Goal: Navigation & Orientation: Find specific page/section

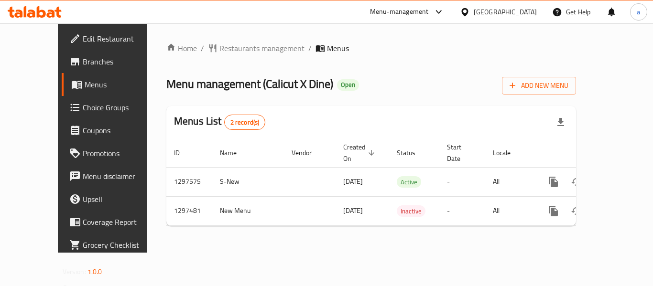
click at [503, 12] on div "[GEOGRAPHIC_DATA]" at bounding box center [504, 12] width 63 height 11
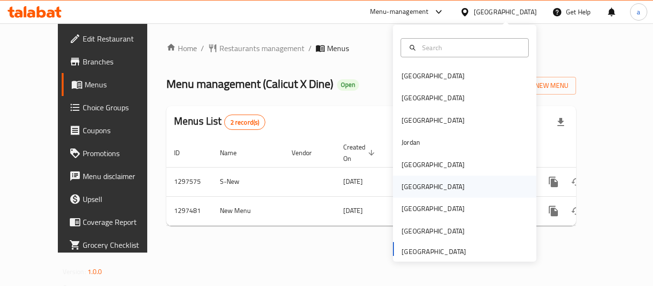
click at [424, 183] on div "[GEOGRAPHIC_DATA]" at bounding box center [464, 187] width 143 height 22
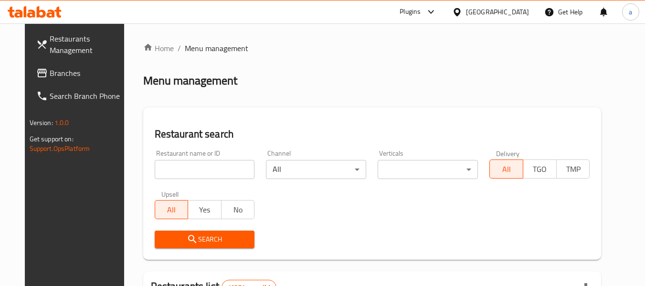
click at [54, 71] on span "Branches" at bounding box center [87, 72] width 75 height 11
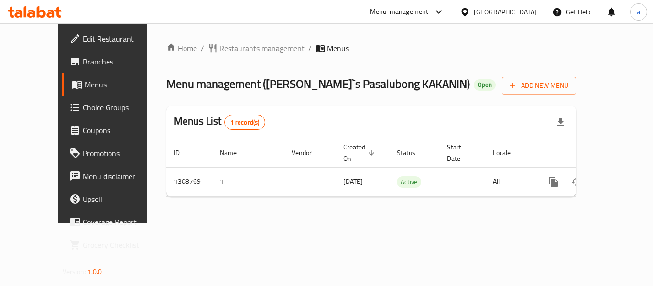
click at [507, 6] on div "[GEOGRAPHIC_DATA]" at bounding box center [498, 11] width 92 height 23
click at [524, 12] on div "[GEOGRAPHIC_DATA]" at bounding box center [504, 12] width 63 height 11
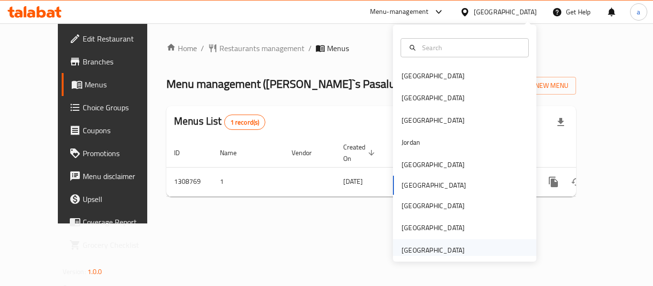
click at [439, 251] on div "[GEOGRAPHIC_DATA]" at bounding box center [432, 250] width 63 height 11
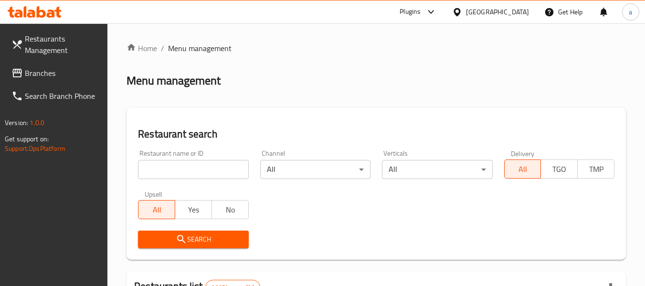
drag, startPoint x: 3, startPoint y: 183, endPoint x: 24, endPoint y: 77, distance: 107.2
click at [40, 69] on span "Branches" at bounding box center [62, 72] width 75 height 11
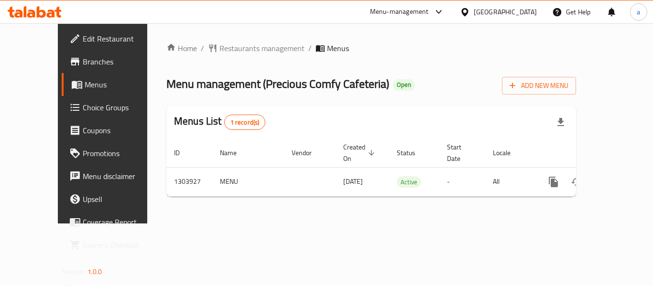
click at [495, 15] on div "[GEOGRAPHIC_DATA]" at bounding box center [504, 12] width 63 height 11
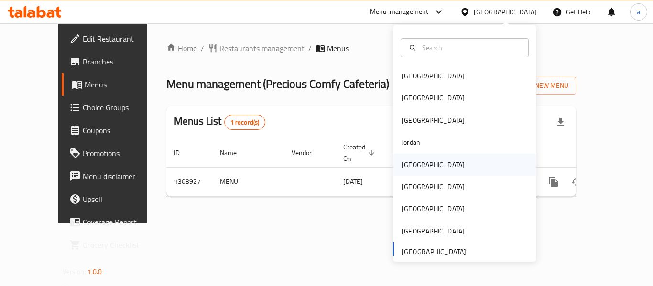
click at [417, 167] on div "[GEOGRAPHIC_DATA]" at bounding box center [433, 165] width 78 height 22
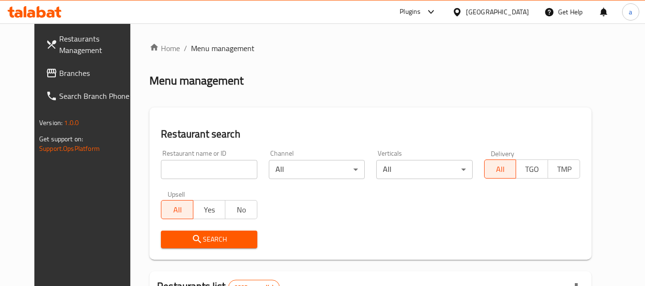
click at [59, 79] on span "Branches" at bounding box center [96, 72] width 75 height 11
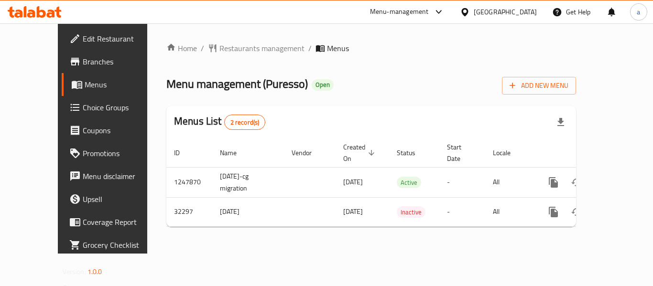
click at [530, 4] on div "[GEOGRAPHIC_DATA]" at bounding box center [498, 11] width 92 height 23
click at [473, 15] on div at bounding box center [467, 12] width 14 height 11
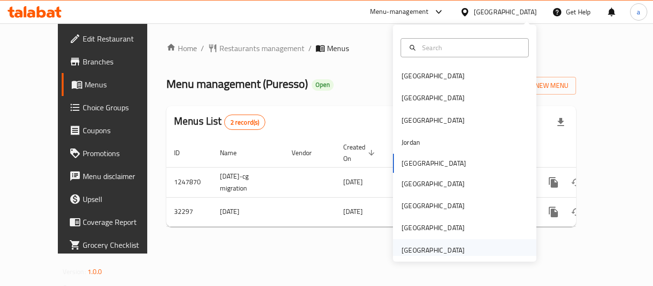
click at [425, 252] on div "[GEOGRAPHIC_DATA]" at bounding box center [432, 250] width 63 height 11
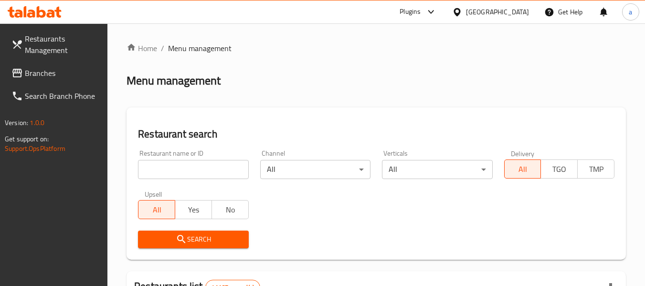
click at [60, 70] on span "Branches" at bounding box center [62, 72] width 75 height 11
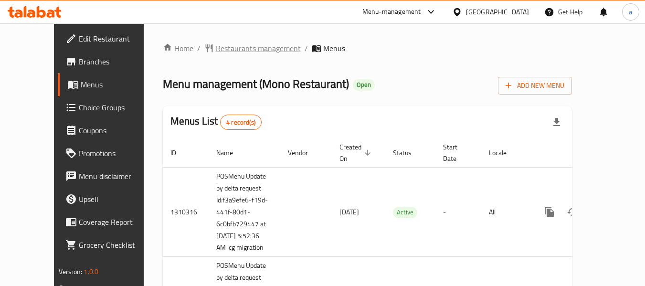
click at [220, 48] on span "Restaurants management" at bounding box center [258, 48] width 85 height 11
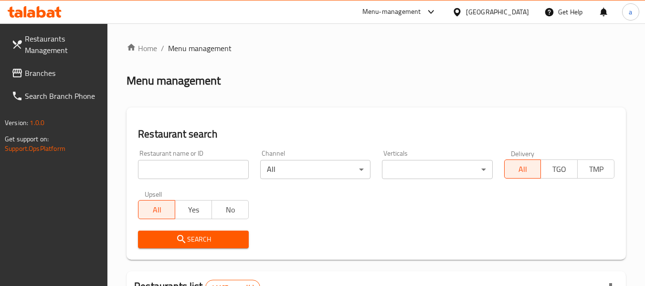
drag, startPoint x: 183, startPoint y: 166, endPoint x: 181, endPoint y: 182, distance: 15.4
click at [183, 166] on input "search" at bounding box center [193, 169] width 110 height 19
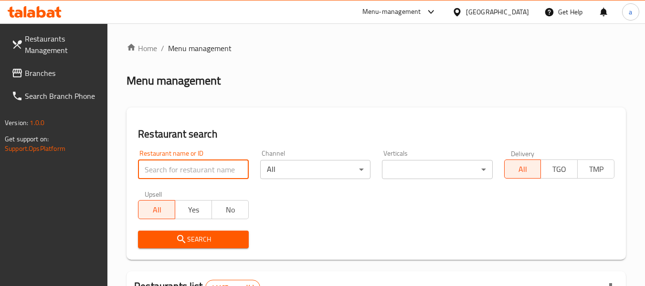
paste input "654551"
type input "654551"
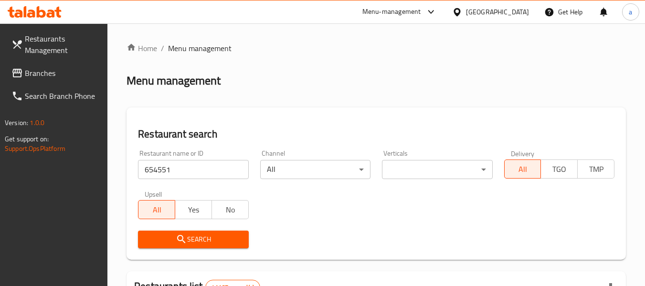
click at [176, 242] on icon "submit" at bounding box center [181, 239] width 11 height 11
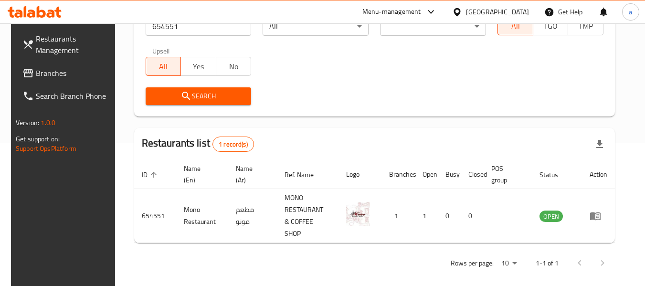
scroll to position [140, 0]
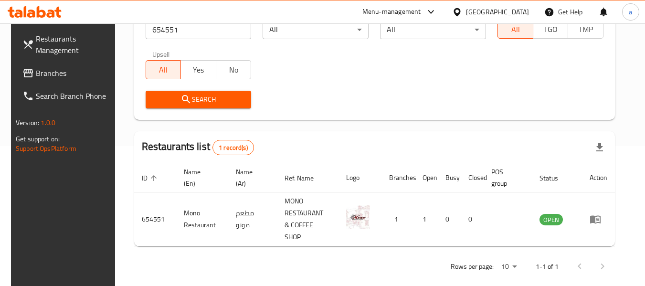
click at [480, 7] on div "[GEOGRAPHIC_DATA]" at bounding box center [497, 12] width 63 height 11
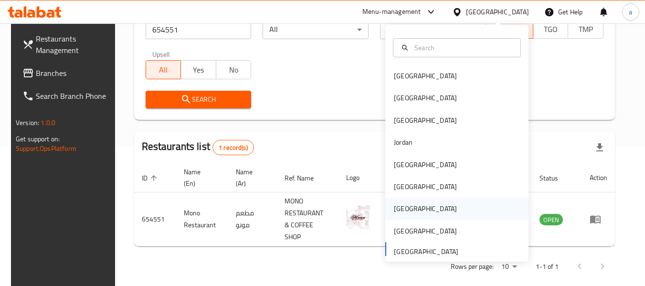
click at [404, 206] on div "[GEOGRAPHIC_DATA]" at bounding box center [426, 209] width 78 height 22
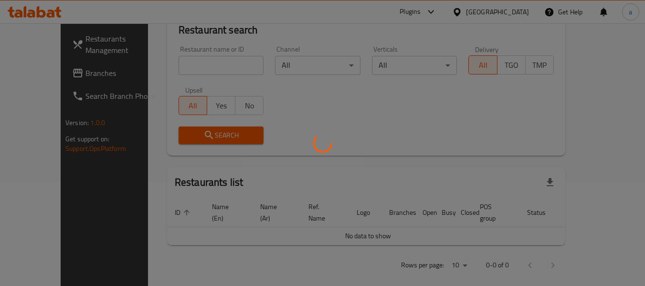
scroll to position [140, 0]
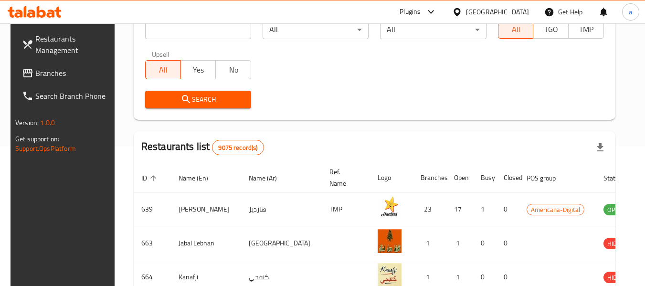
click at [40, 71] on span "Branches" at bounding box center [72, 72] width 75 height 11
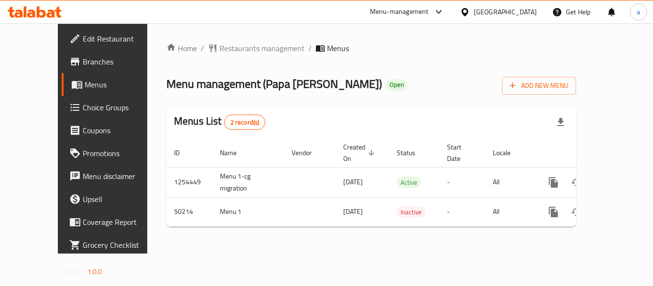
click at [468, 12] on icon at bounding box center [464, 12] width 7 height 8
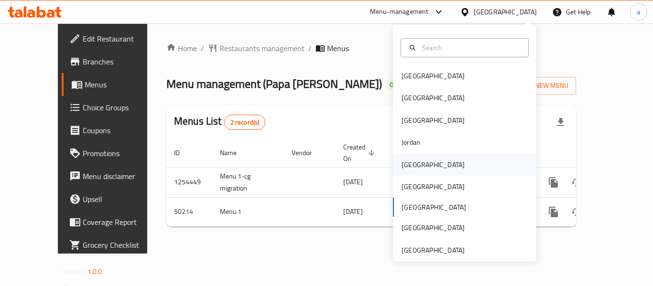
click at [405, 163] on div "[GEOGRAPHIC_DATA]" at bounding box center [432, 165] width 63 height 11
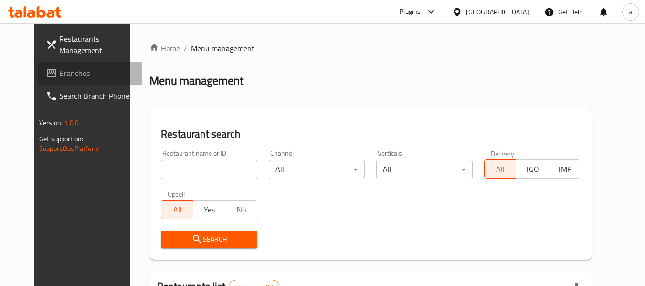
click at [59, 71] on span "Branches" at bounding box center [96, 72] width 75 height 11
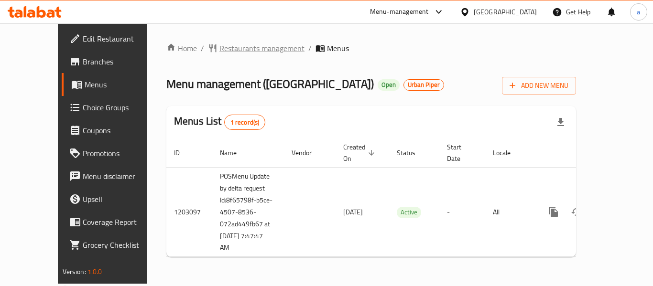
click at [219, 49] on span "Restaurants management" at bounding box center [261, 48] width 85 height 11
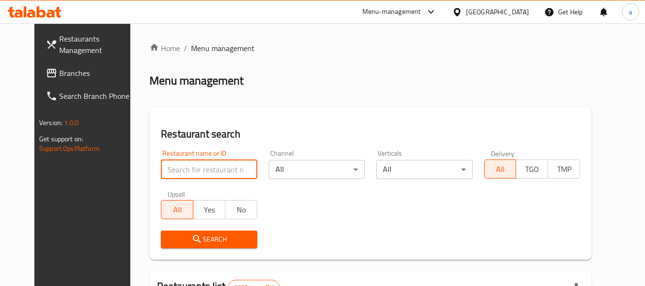
click at [180, 170] on input "search" at bounding box center [209, 169] width 96 height 19
paste input "669488"
type input "669488"
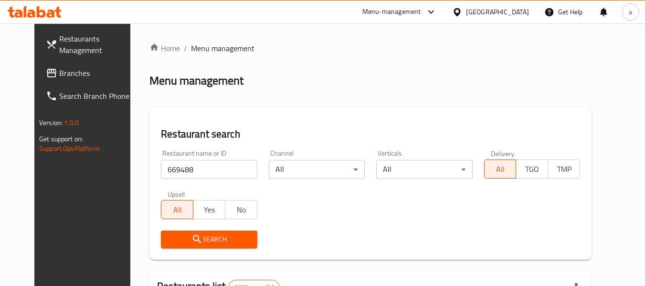
click at [186, 224] on div "Upsell All Yes No" at bounding box center [208, 205] width 107 height 40
click at [185, 232] on button "Search" at bounding box center [209, 240] width 96 height 18
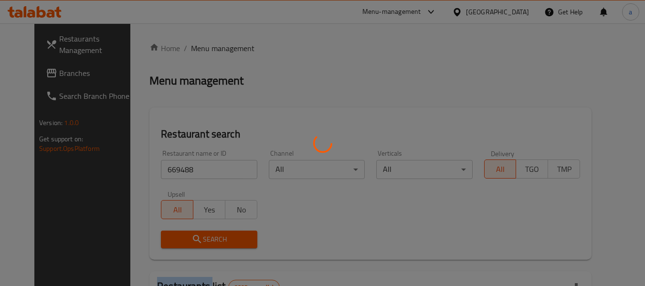
click at [185, 232] on div at bounding box center [322, 143] width 645 height 286
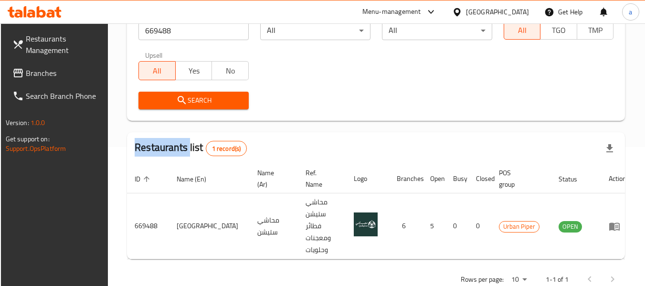
scroll to position [140, 0]
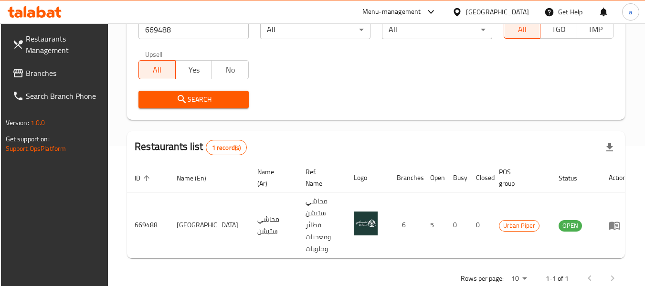
click at [271, 144] on div "Restaurants list 1 record(s)" at bounding box center [376, 147] width 498 height 32
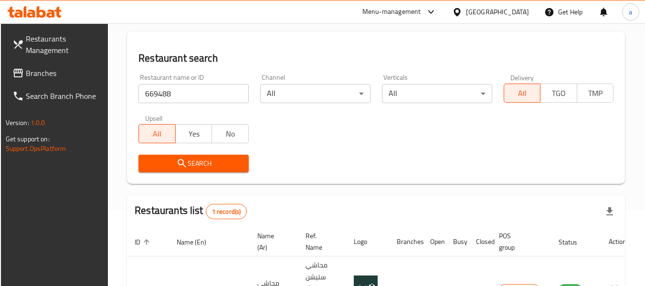
scroll to position [0, 0]
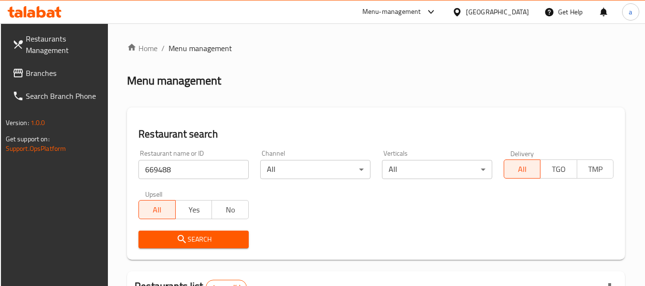
click at [59, 74] on span "Branches" at bounding box center [63, 72] width 75 height 11
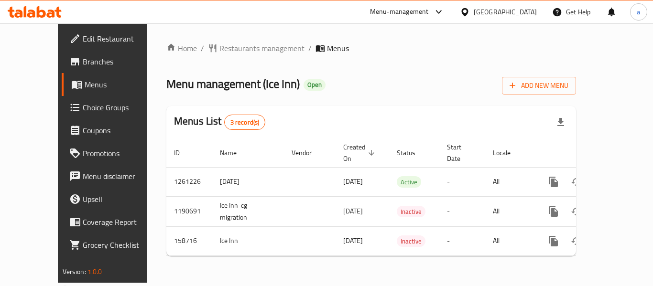
click at [520, 13] on div "[GEOGRAPHIC_DATA]" at bounding box center [504, 12] width 63 height 11
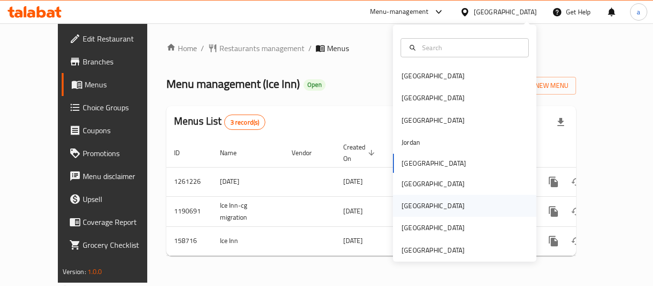
click at [422, 209] on div "[GEOGRAPHIC_DATA]" at bounding box center [464, 206] width 143 height 22
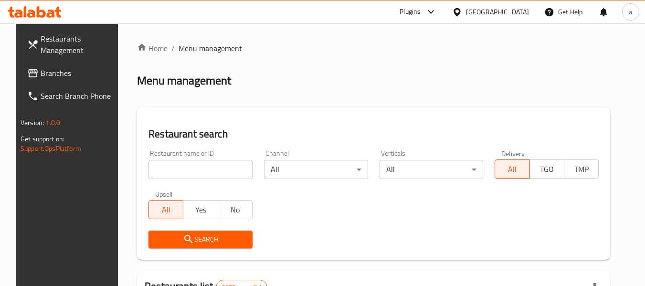
click at [77, 79] on link "Branches" at bounding box center [72, 73] width 104 height 23
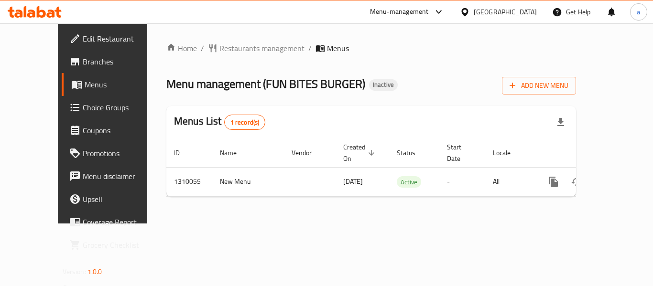
click at [520, 10] on div "Qatar" at bounding box center [504, 12] width 63 height 11
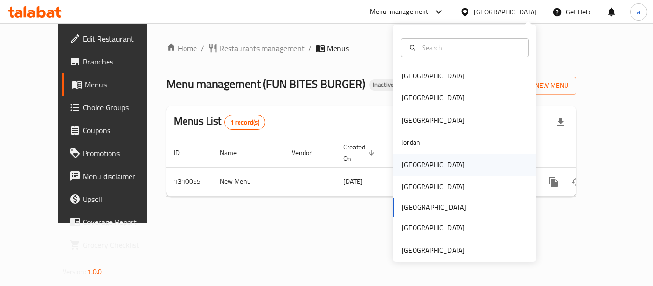
click at [419, 166] on div "Kuwait" at bounding box center [433, 165] width 78 height 22
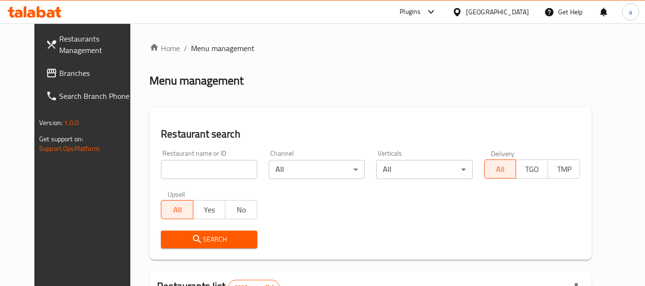
click at [56, 60] on link "Restaurants Management" at bounding box center [90, 44] width 104 height 34
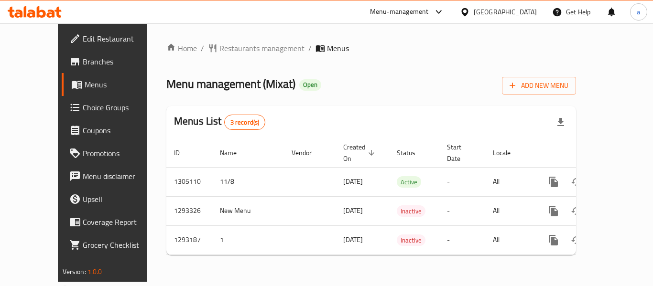
click at [526, 17] on div "[GEOGRAPHIC_DATA]" at bounding box center [504, 12] width 63 height 11
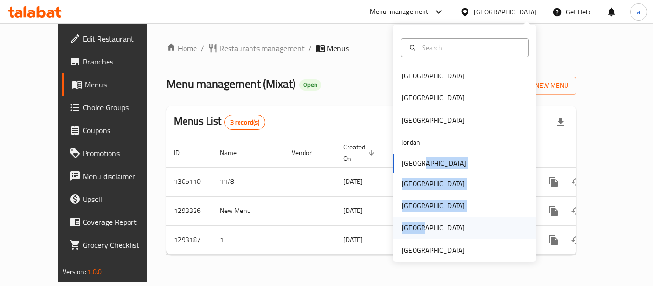
click at [412, 230] on div "[GEOGRAPHIC_DATA] [GEOGRAPHIC_DATA] [GEOGRAPHIC_DATA] [GEOGRAPHIC_DATA] [GEOGRA…" at bounding box center [464, 163] width 143 height 196
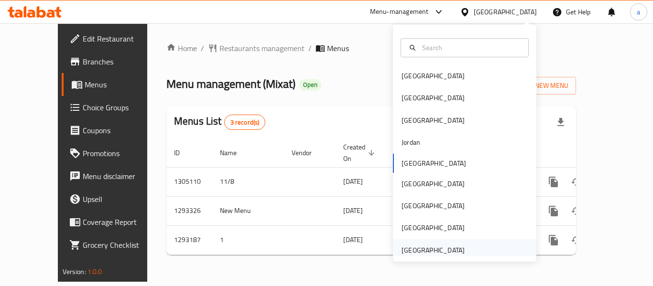
click at [424, 247] on div "[GEOGRAPHIC_DATA]" at bounding box center [432, 250] width 63 height 11
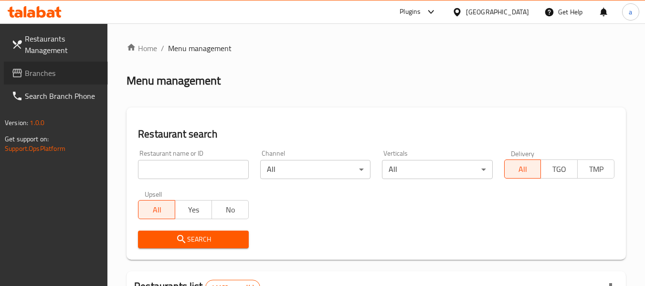
click at [55, 63] on link "Branches" at bounding box center [56, 73] width 104 height 23
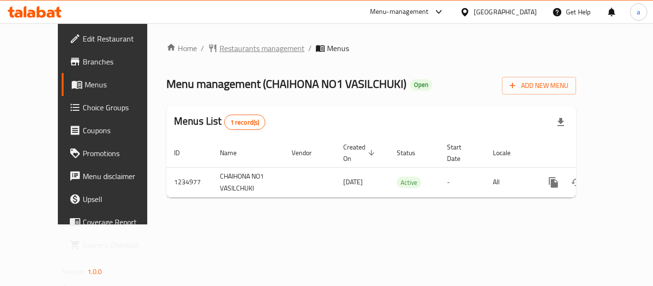
click at [222, 47] on span "Restaurants management" at bounding box center [261, 48] width 85 height 11
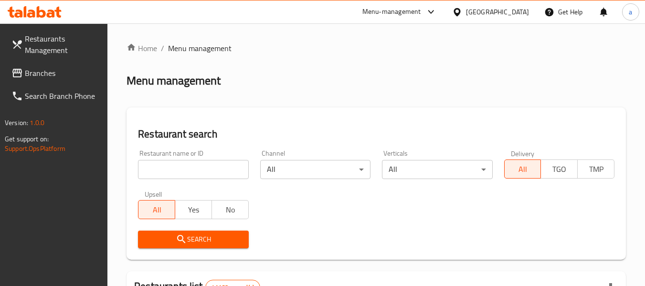
click at [63, 76] on span "Branches" at bounding box center [62, 72] width 75 height 11
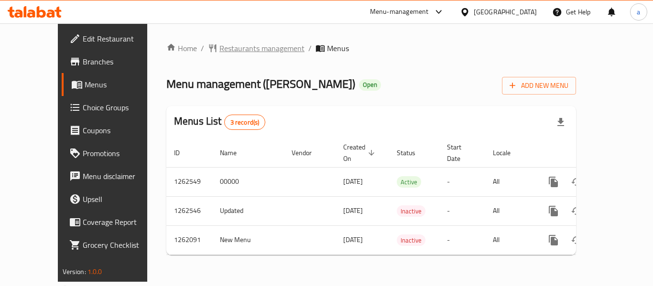
click at [219, 47] on span "Restaurants management" at bounding box center [261, 48] width 85 height 11
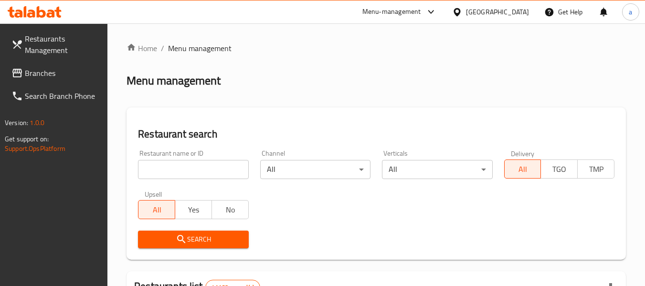
click at [48, 64] on link "Branches" at bounding box center [56, 73] width 104 height 23
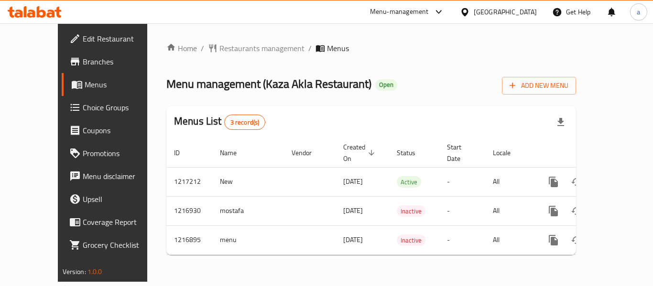
click at [494, 9] on div "[GEOGRAPHIC_DATA]" at bounding box center [504, 12] width 63 height 11
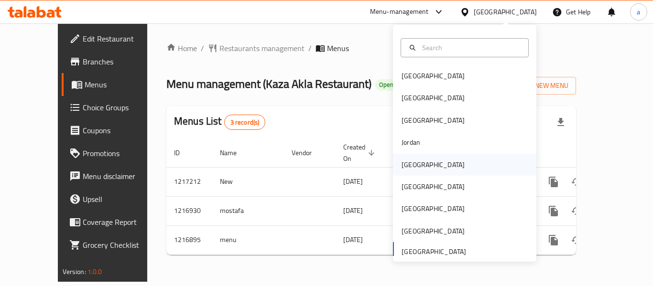
click at [405, 166] on div "[GEOGRAPHIC_DATA]" at bounding box center [432, 165] width 63 height 11
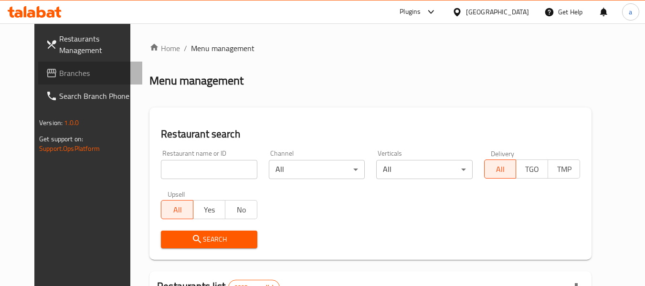
click at [61, 73] on span "Branches" at bounding box center [96, 72] width 75 height 11
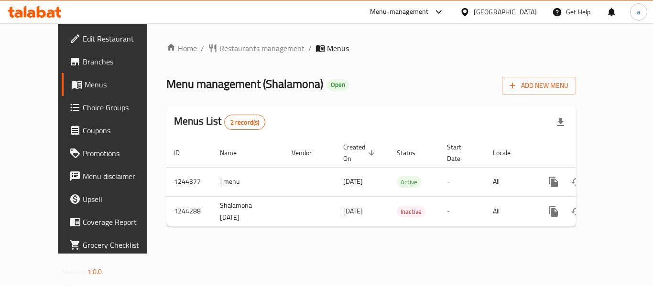
click at [521, 13] on div "[GEOGRAPHIC_DATA]" at bounding box center [504, 12] width 63 height 11
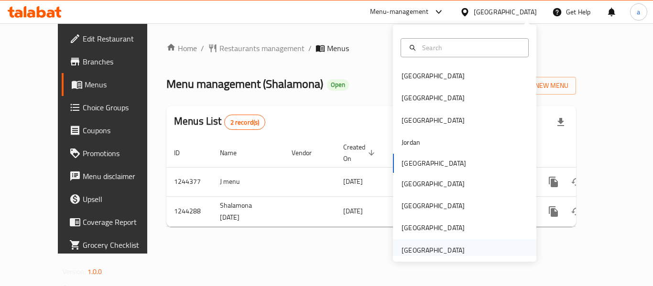
click at [432, 253] on div "[GEOGRAPHIC_DATA]" at bounding box center [432, 250] width 63 height 11
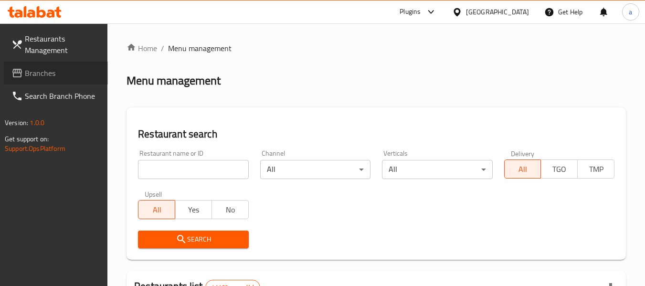
click at [75, 75] on span "Branches" at bounding box center [62, 72] width 75 height 11
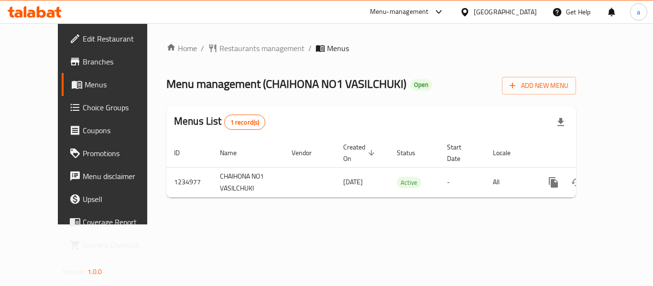
click at [463, 15] on icon at bounding box center [465, 12] width 10 height 10
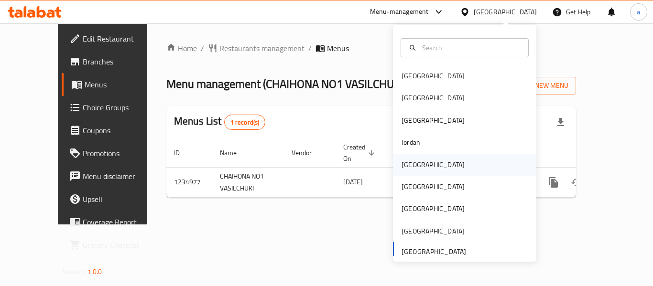
click at [410, 166] on div "[GEOGRAPHIC_DATA]" at bounding box center [432, 165] width 63 height 11
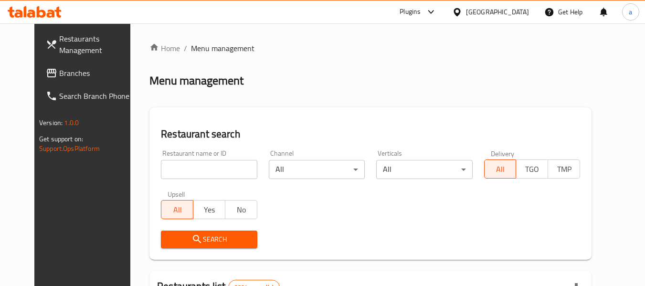
click at [59, 74] on span "Branches" at bounding box center [96, 72] width 75 height 11
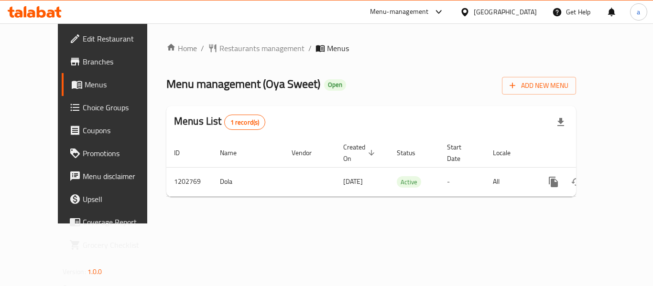
click at [517, 10] on div "[GEOGRAPHIC_DATA]" at bounding box center [504, 12] width 63 height 11
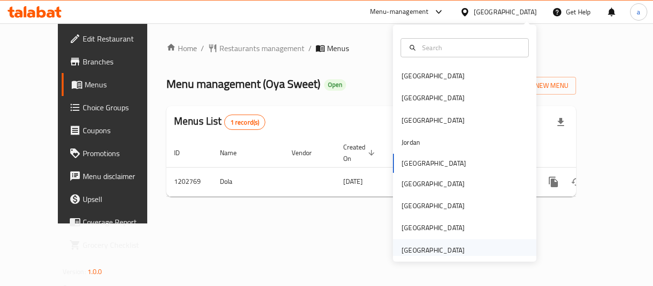
click at [428, 241] on div "[GEOGRAPHIC_DATA]" at bounding box center [433, 250] width 78 height 22
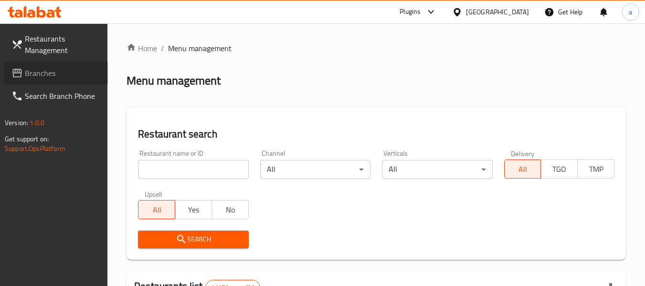
click at [48, 72] on span "Branches" at bounding box center [62, 72] width 75 height 11
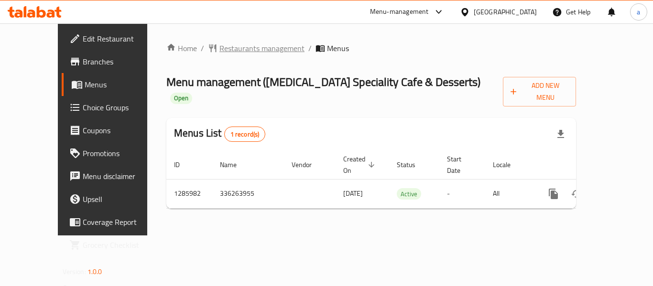
click at [219, 48] on span "Restaurants management" at bounding box center [261, 48] width 85 height 11
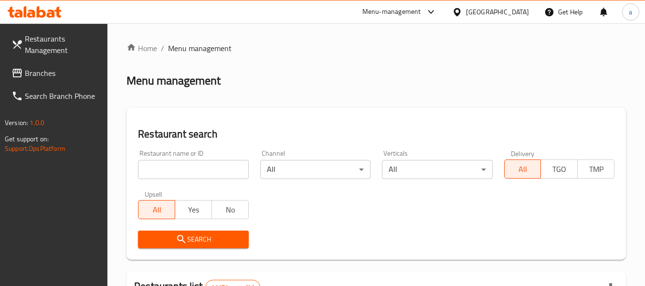
click at [56, 75] on span "Branches" at bounding box center [62, 72] width 75 height 11
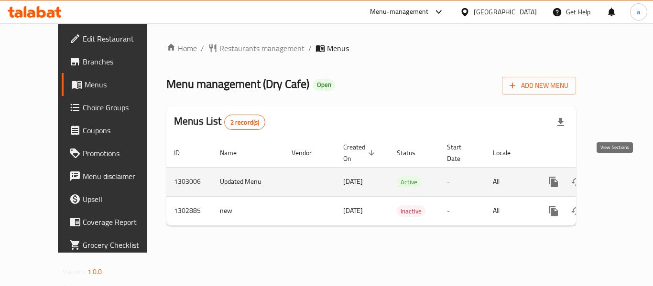
click at [616, 176] on icon "enhanced table" at bounding box center [621, 181] width 11 height 11
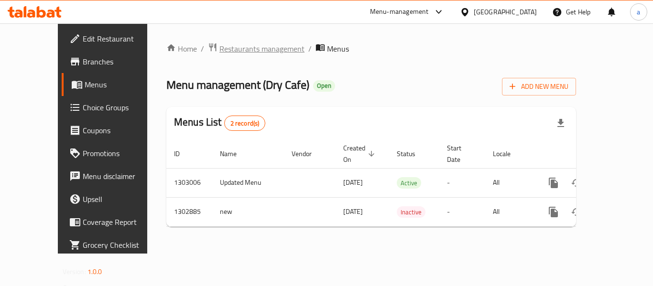
click at [226, 51] on span "Restaurants management" at bounding box center [261, 48] width 85 height 11
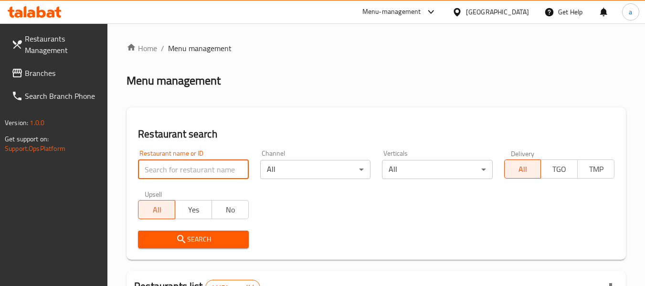
click at [172, 170] on input "search" at bounding box center [193, 169] width 110 height 19
paste input "702589"
type input "702589"
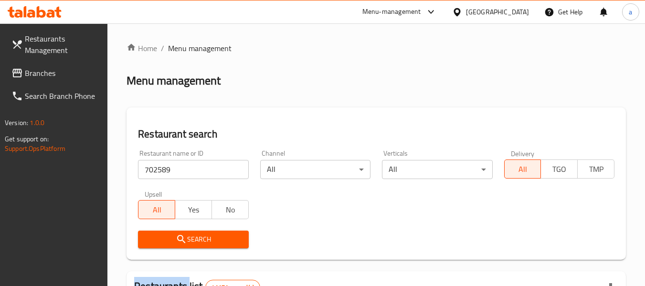
click at [180, 230] on div "Search" at bounding box center [193, 239] width 122 height 29
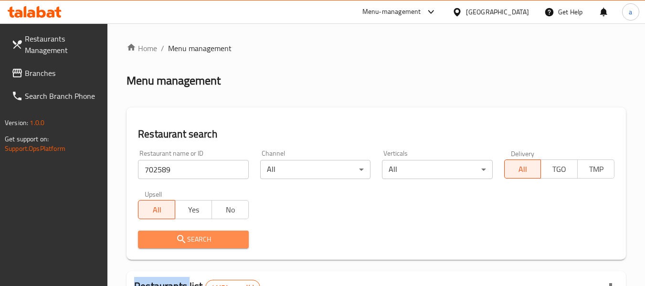
click at [182, 236] on icon "submit" at bounding box center [181, 239] width 11 height 11
click at [182, 236] on div at bounding box center [322, 143] width 645 height 286
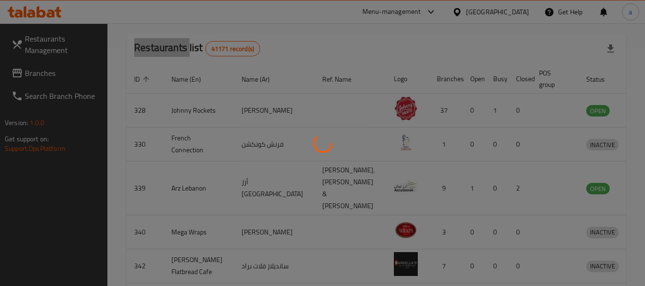
scroll to position [132, 0]
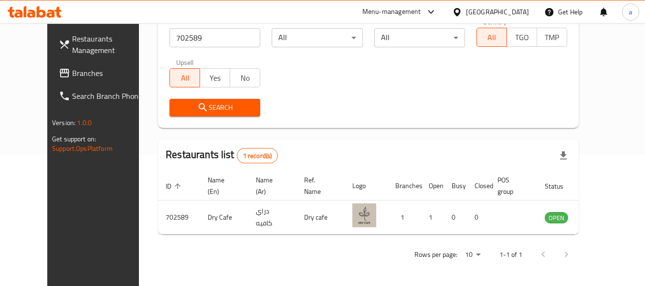
click at [473, 8] on div "[GEOGRAPHIC_DATA]" at bounding box center [497, 12] width 63 height 11
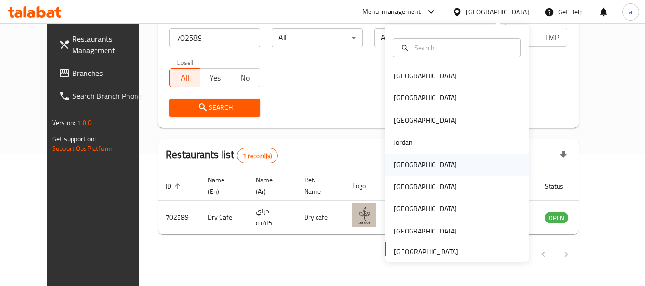
click at [404, 164] on div "[GEOGRAPHIC_DATA]" at bounding box center [425, 165] width 63 height 11
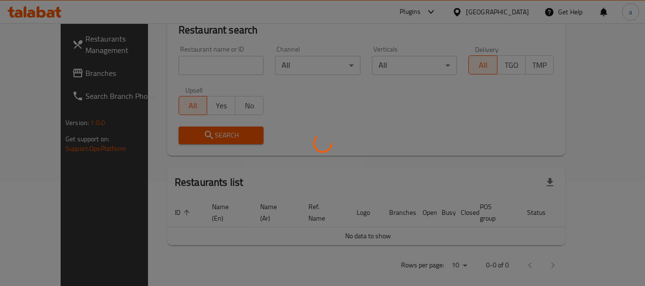
scroll to position [132, 0]
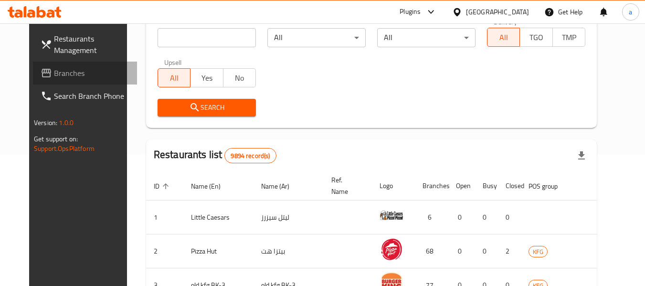
click at [54, 68] on span "Branches" at bounding box center [91, 72] width 75 height 11
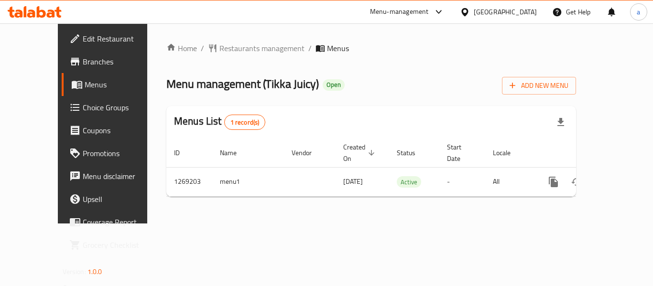
click at [521, 14] on div "[GEOGRAPHIC_DATA]" at bounding box center [504, 12] width 63 height 11
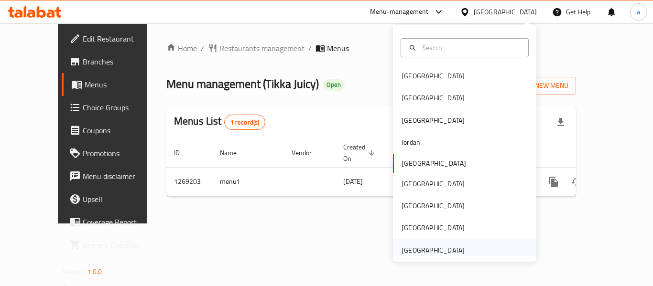
click at [441, 247] on div "[GEOGRAPHIC_DATA]" at bounding box center [432, 250] width 63 height 11
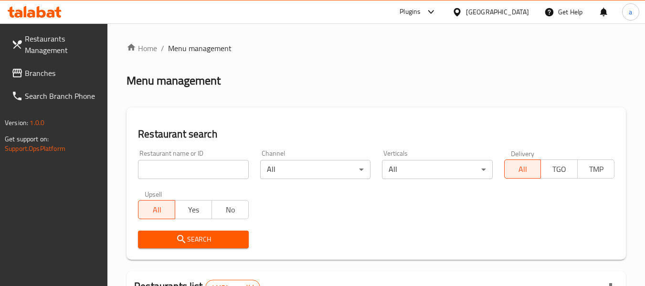
click at [59, 63] on link "Branches" at bounding box center [56, 73] width 104 height 23
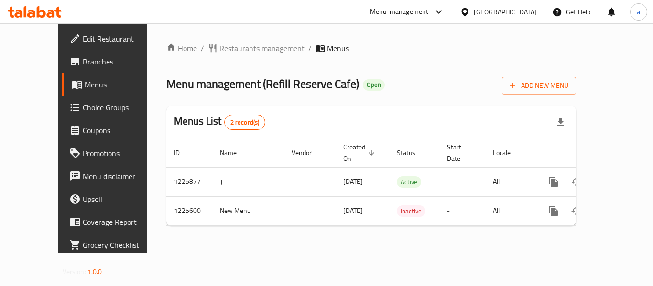
click at [219, 53] on span "Restaurants management" at bounding box center [261, 48] width 85 height 11
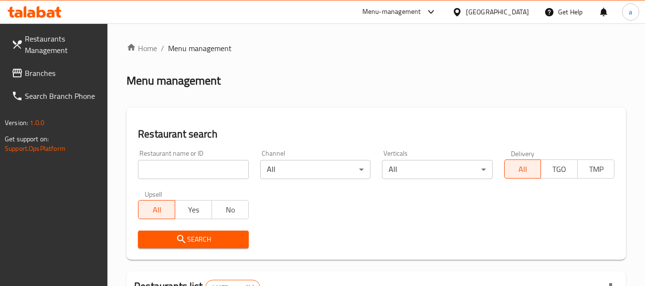
click at [57, 75] on span "Branches" at bounding box center [62, 72] width 75 height 11
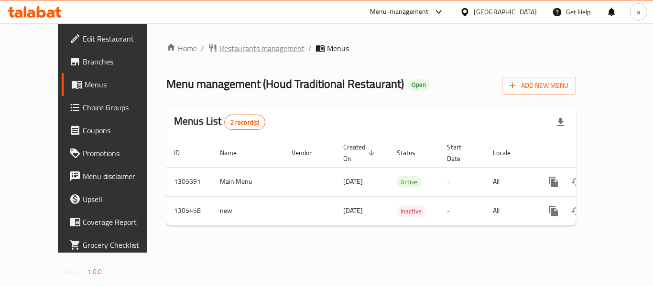
click at [219, 53] on span "Restaurants management" at bounding box center [261, 48] width 85 height 11
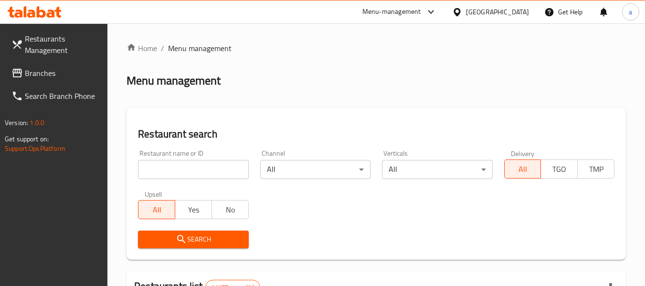
click at [60, 82] on link "Branches" at bounding box center [56, 73] width 104 height 23
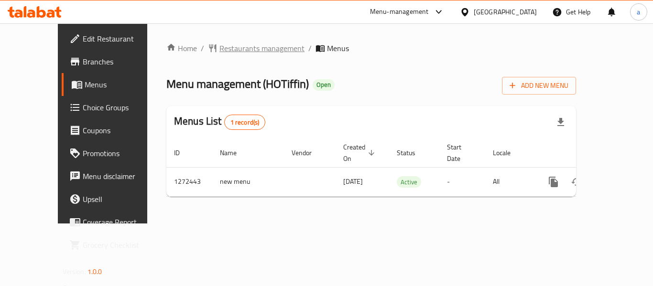
click at [219, 53] on span "Restaurants management" at bounding box center [261, 48] width 85 height 11
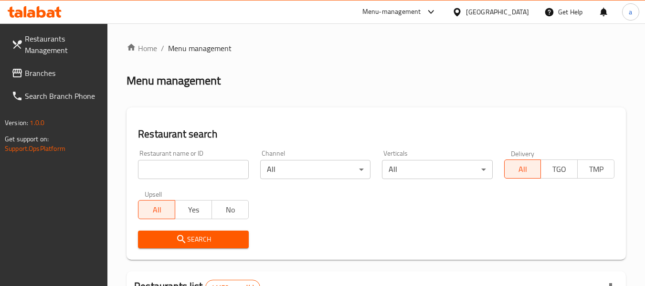
click at [48, 71] on span "Branches" at bounding box center [62, 72] width 75 height 11
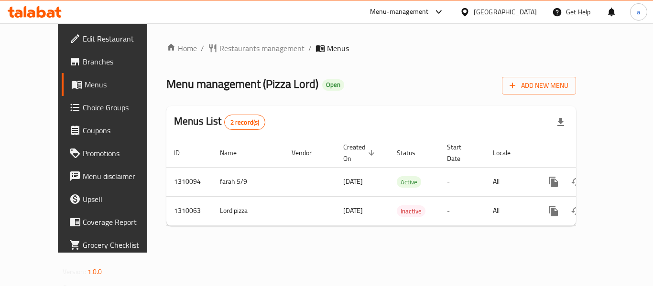
click at [480, 16] on div "[GEOGRAPHIC_DATA]" at bounding box center [504, 12] width 63 height 11
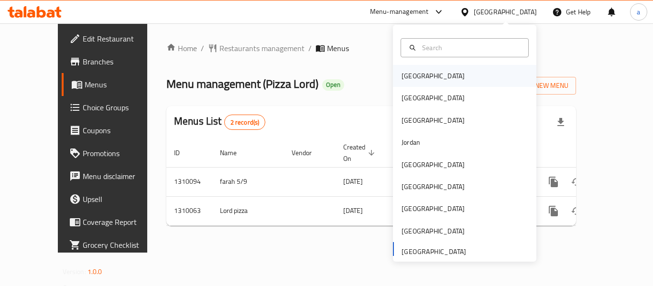
click at [414, 73] on div "Bahrain" at bounding box center [432, 76] width 63 height 11
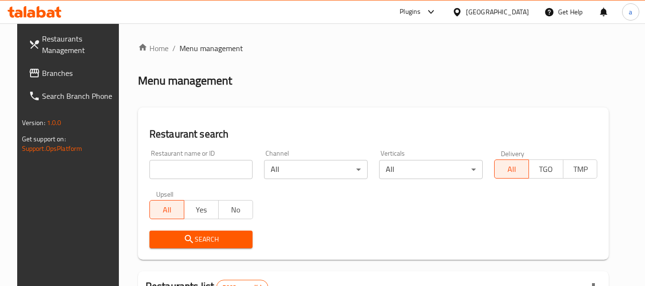
click at [54, 71] on span "Branches" at bounding box center [79, 72] width 75 height 11
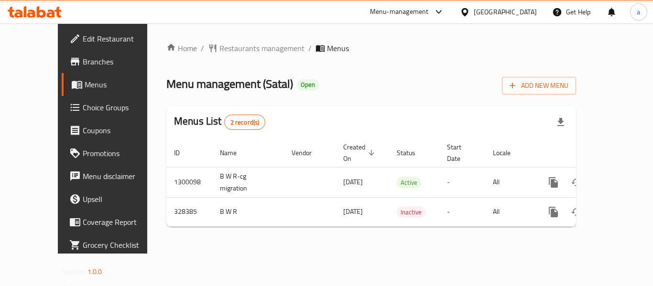
click at [521, 11] on div "[GEOGRAPHIC_DATA]" at bounding box center [504, 12] width 63 height 11
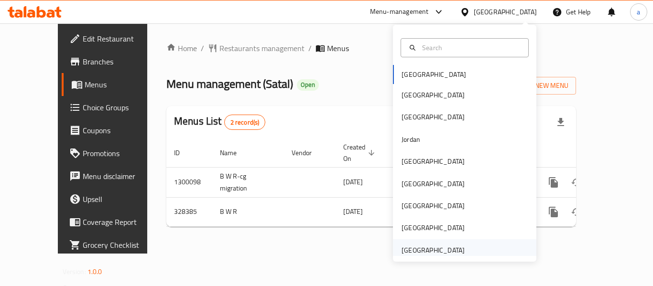
click at [449, 239] on div "[GEOGRAPHIC_DATA]" at bounding box center [433, 250] width 78 height 22
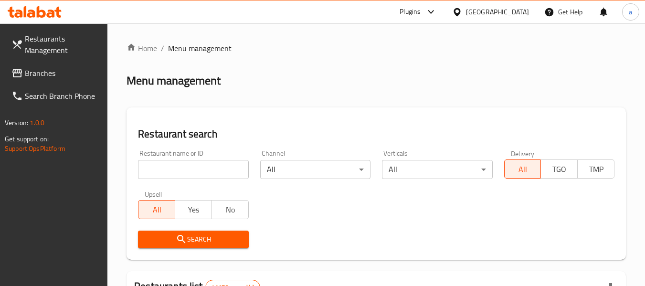
click at [54, 74] on span "Branches" at bounding box center [62, 72] width 75 height 11
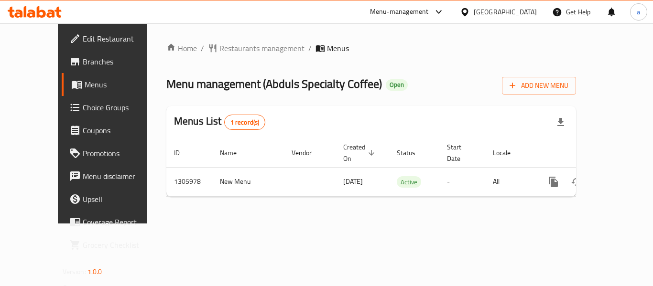
click at [198, 56] on div "Home / Restaurants management / Menus Menu management ( Abduls Specialty Coffee…" at bounding box center [370, 124] width 409 height 162
click at [219, 51] on span "Restaurants management" at bounding box center [261, 48] width 85 height 11
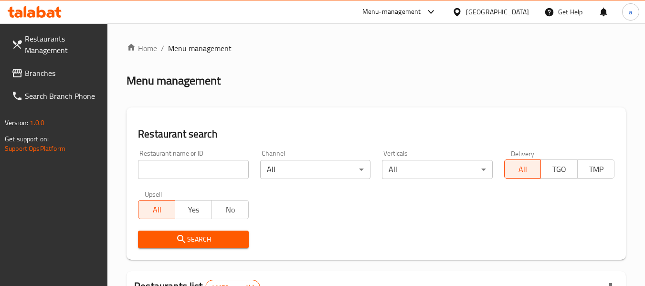
click at [68, 73] on span "Branches" at bounding box center [62, 72] width 75 height 11
